Goal: Task Accomplishment & Management: Manage account settings

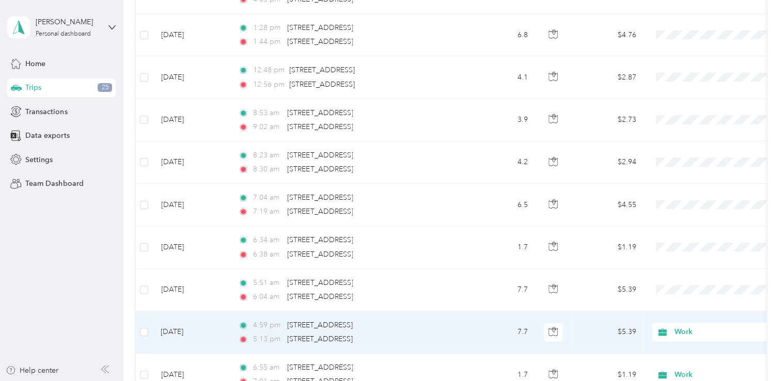
scroll to position [568, 0]
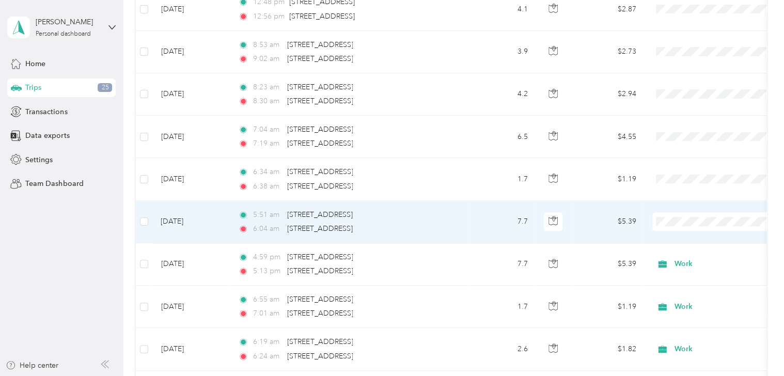
click at [685, 243] on li "Work" at bounding box center [720, 239] width 137 height 18
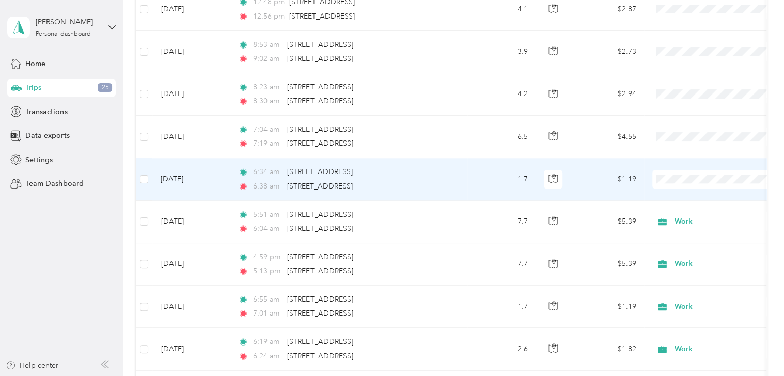
click at [687, 197] on span "Work" at bounding box center [730, 193] width 104 height 11
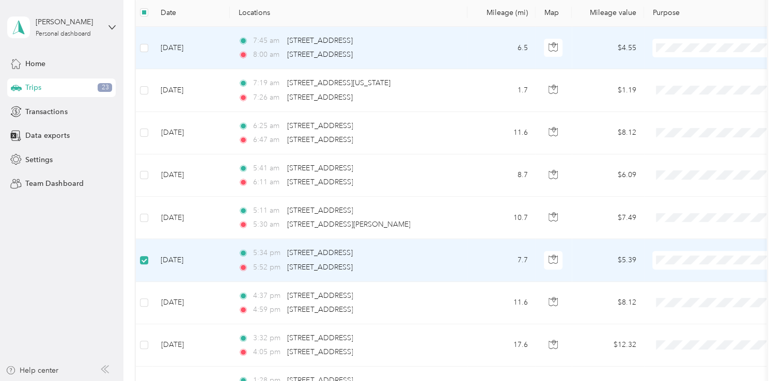
scroll to position [102, 0]
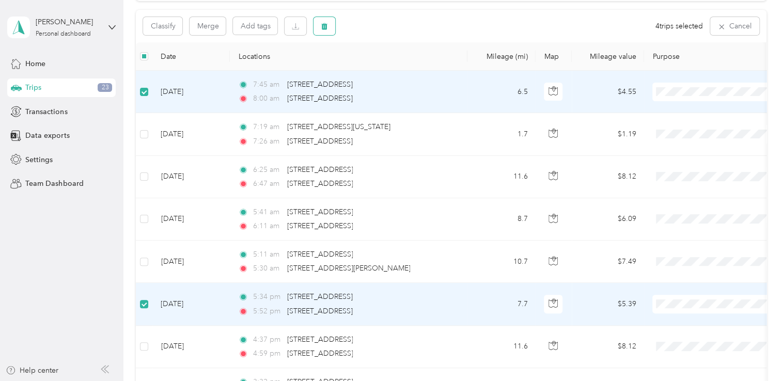
click at [330, 26] on button "button" at bounding box center [324, 26] width 22 height 18
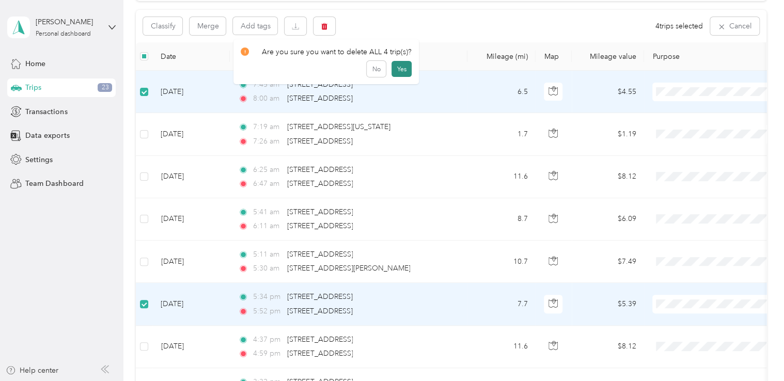
click at [400, 69] on button "Yes" at bounding box center [401, 69] width 20 height 17
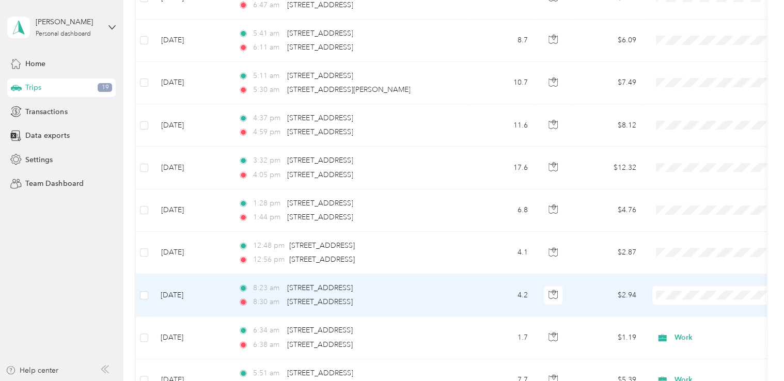
scroll to position [257, 0]
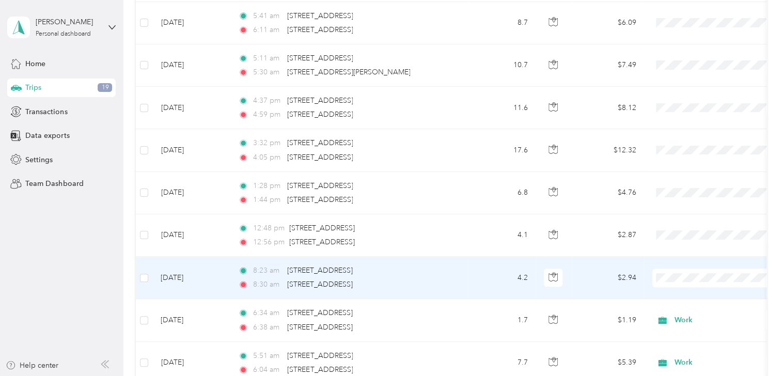
click at [690, 131] on span "Work" at bounding box center [730, 130] width 104 height 11
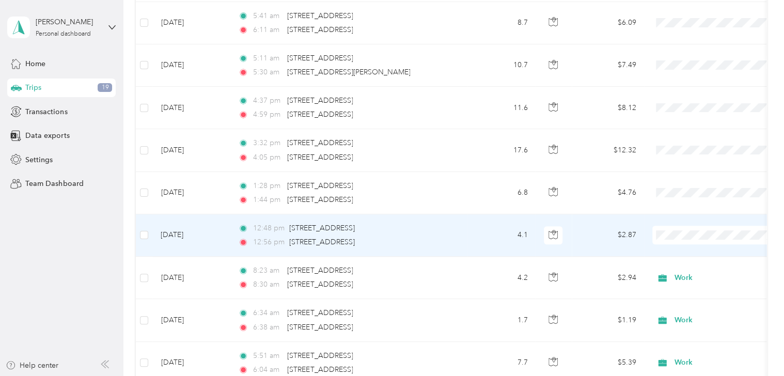
click at [695, 92] on li "Work" at bounding box center [720, 85] width 137 height 18
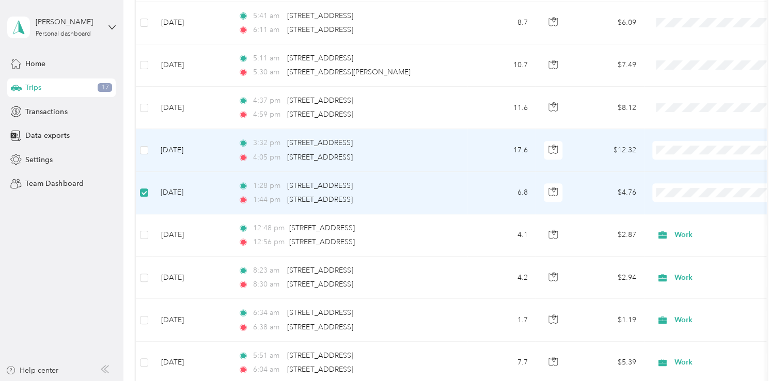
scroll to position [101, 0]
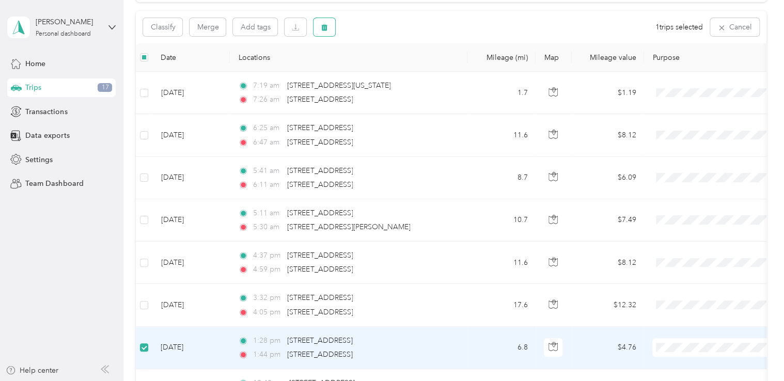
click at [325, 26] on icon "button" at bounding box center [325, 27] width 6 height 7
click at [401, 69] on button "Yes" at bounding box center [401, 69] width 20 height 17
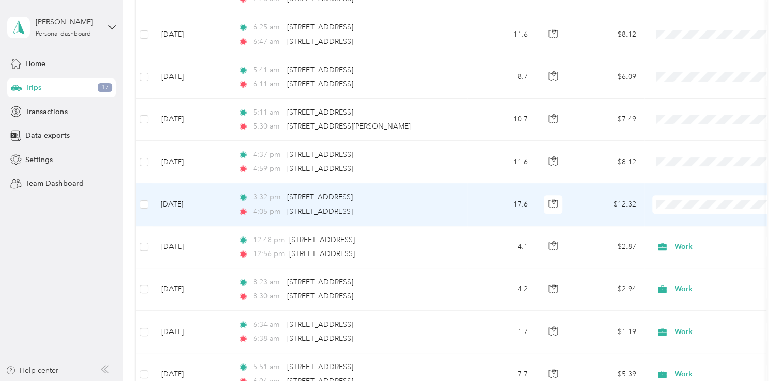
scroll to position [204, 0]
click at [673, 205] on span at bounding box center [716, 203] width 128 height 19
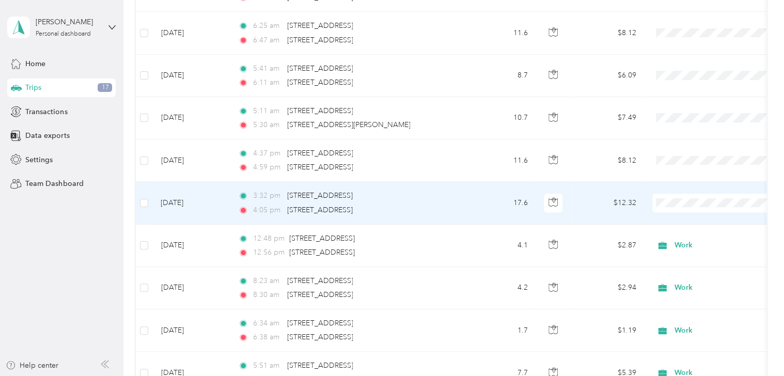
click at [688, 220] on span "Work" at bounding box center [730, 220] width 104 height 11
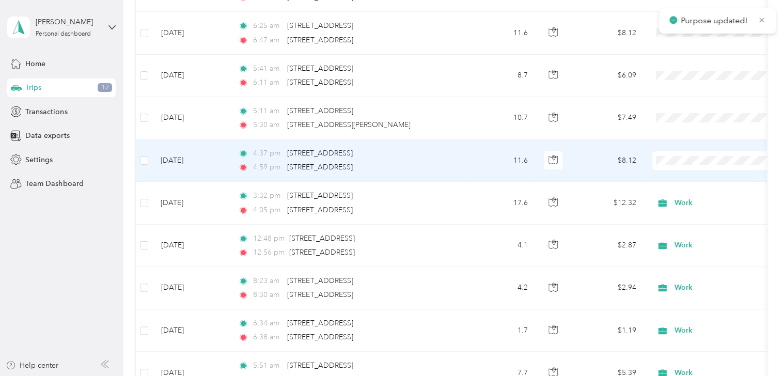
click at [681, 176] on span "Work" at bounding box center [730, 178] width 104 height 11
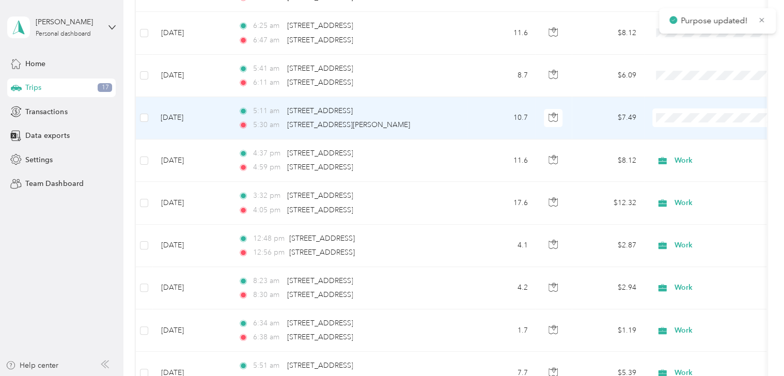
click at [692, 137] on span "Work" at bounding box center [730, 136] width 104 height 11
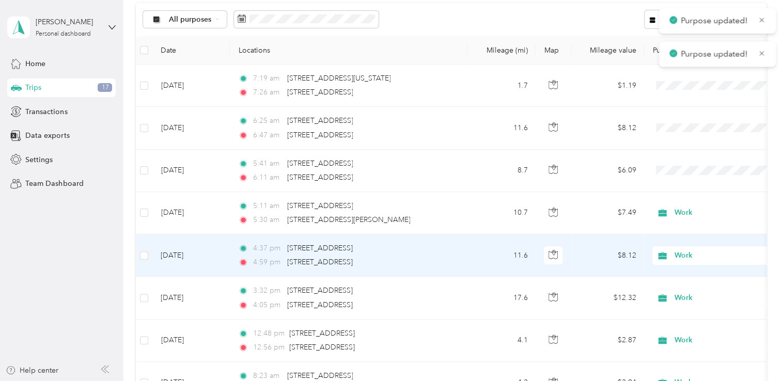
scroll to position [101, 0]
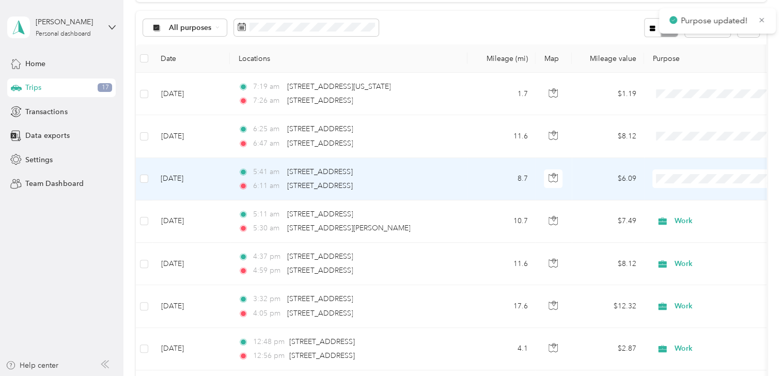
click at [686, 197] on span "Work" at bounding box center [730, 197] width 104 height 11
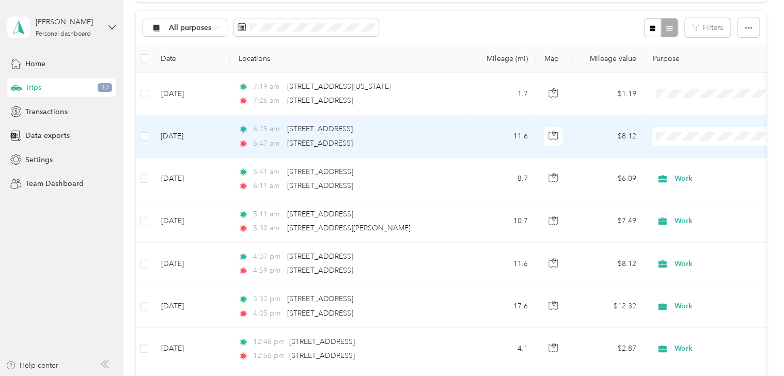
click at [686, 157] on li "Work" at bounding box center [720, 155] width 137 height 18
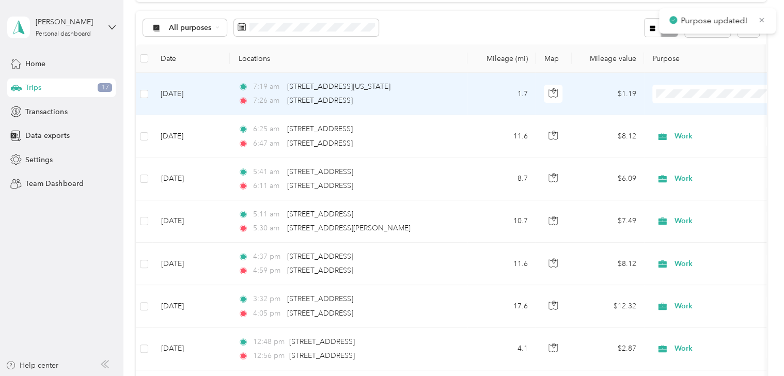
click at [687, 110] on span "Work" at bounding box center [730, 110] width 104 height 11
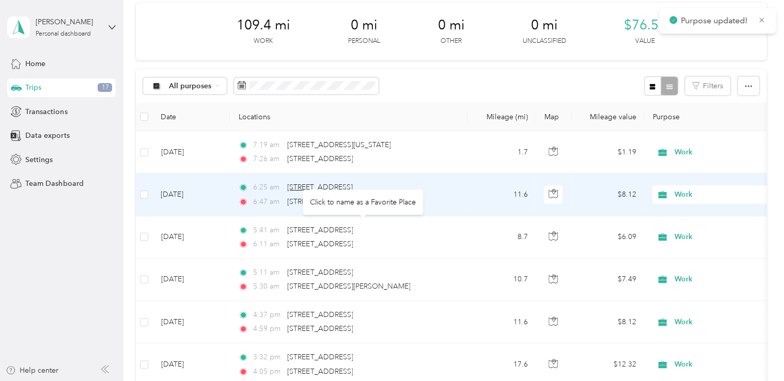
scroll to position [0, 0]
